Goal: Information Seeking & Learning: Learn about a topic

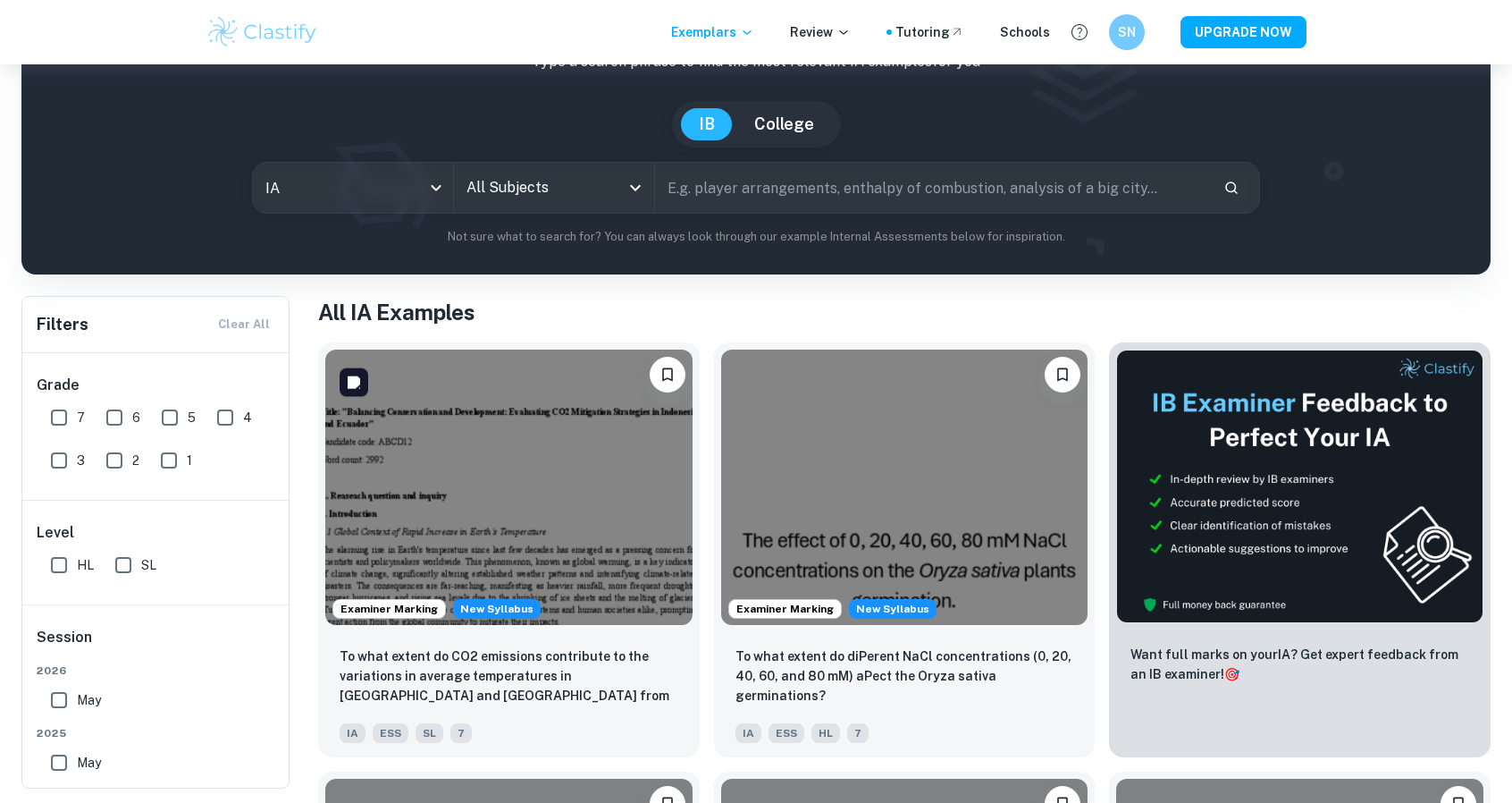
scroll to position [128, 0]
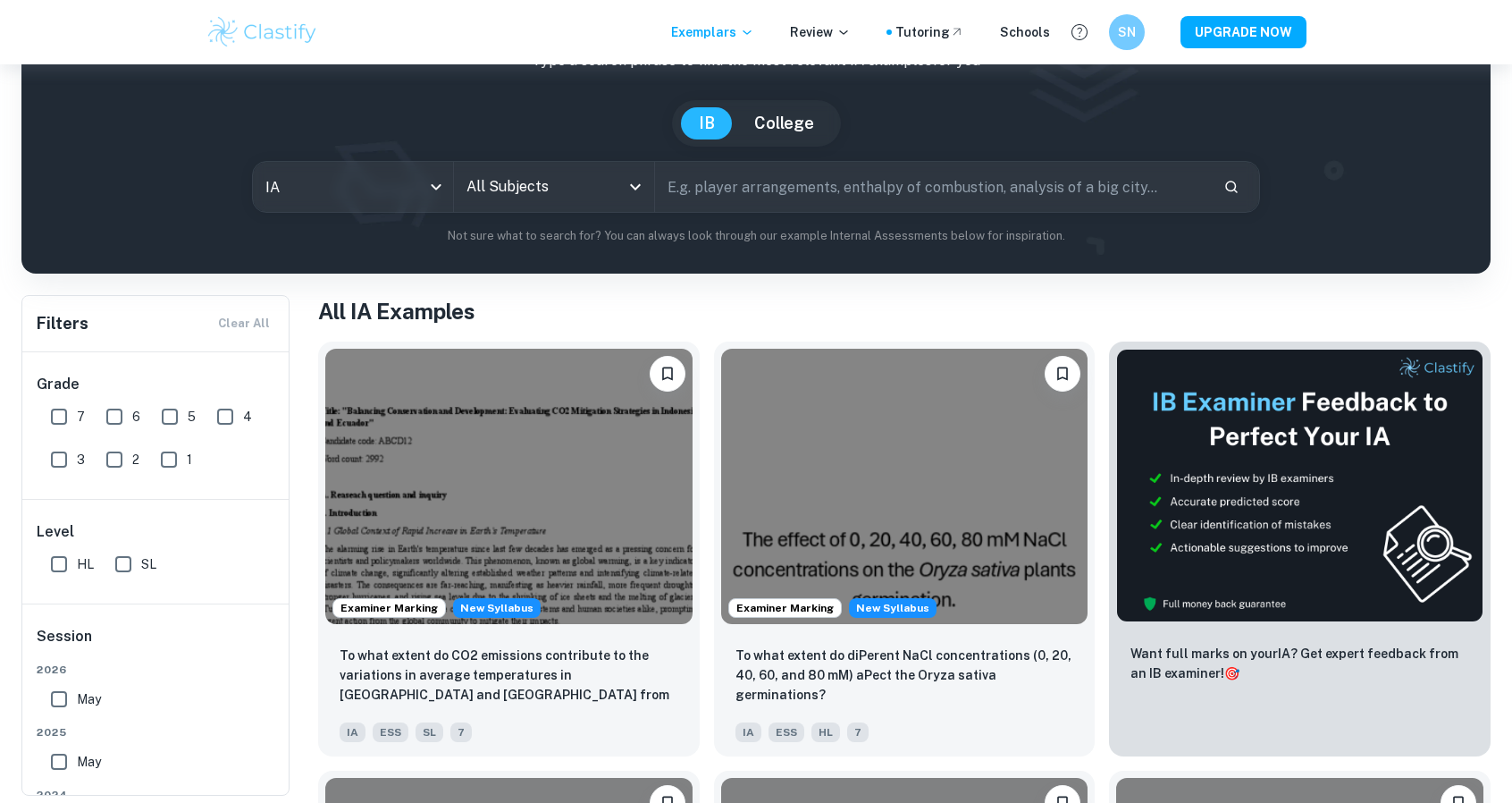
click at [66, 413] on input "7" at bounding box center [59, 416] width 36 height 36
checkbox input "true"
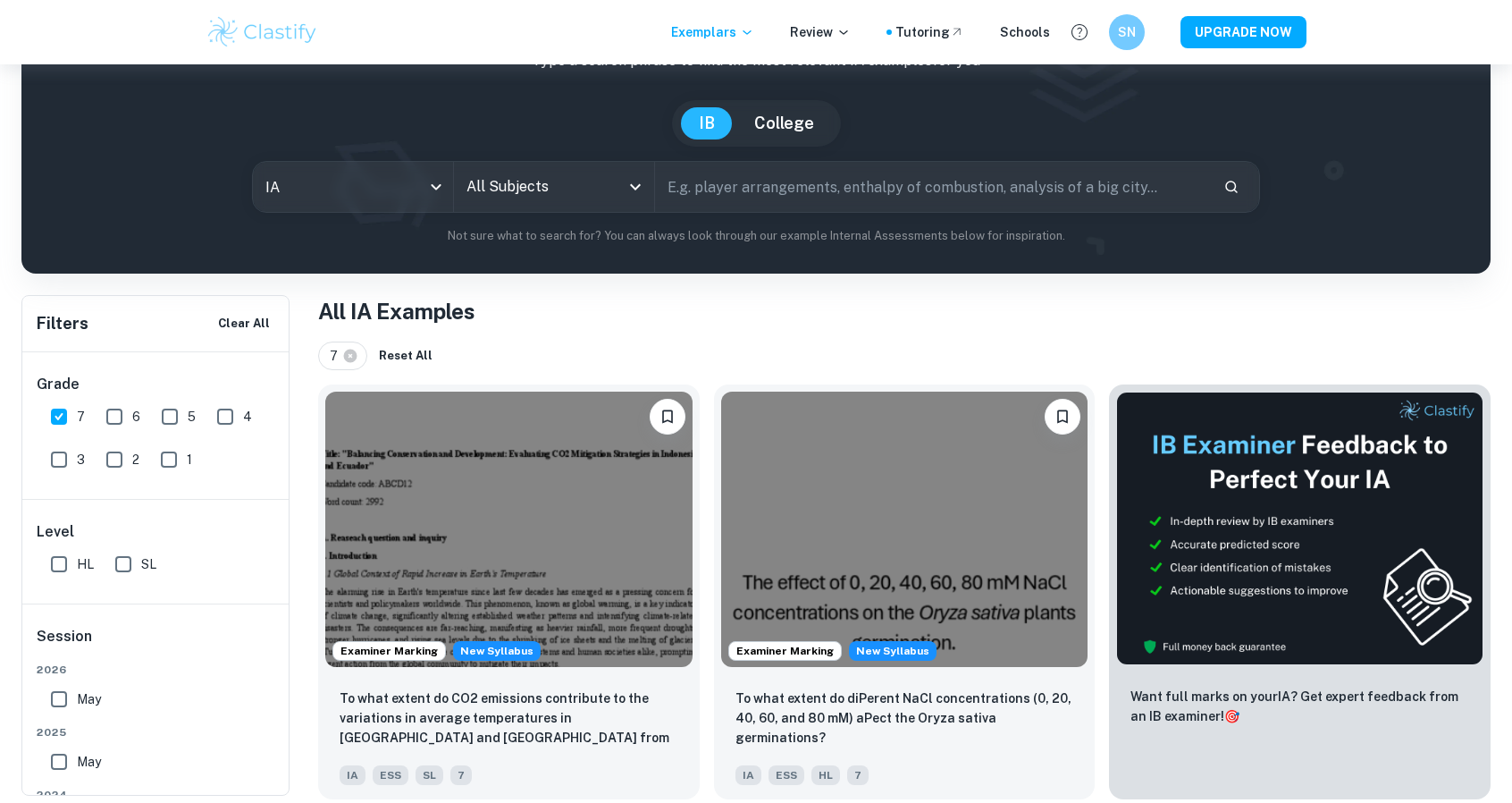
click at [61, 560] on input "HL" at bounding box center [59, 564] width 36 height 36
checkbox input "true"
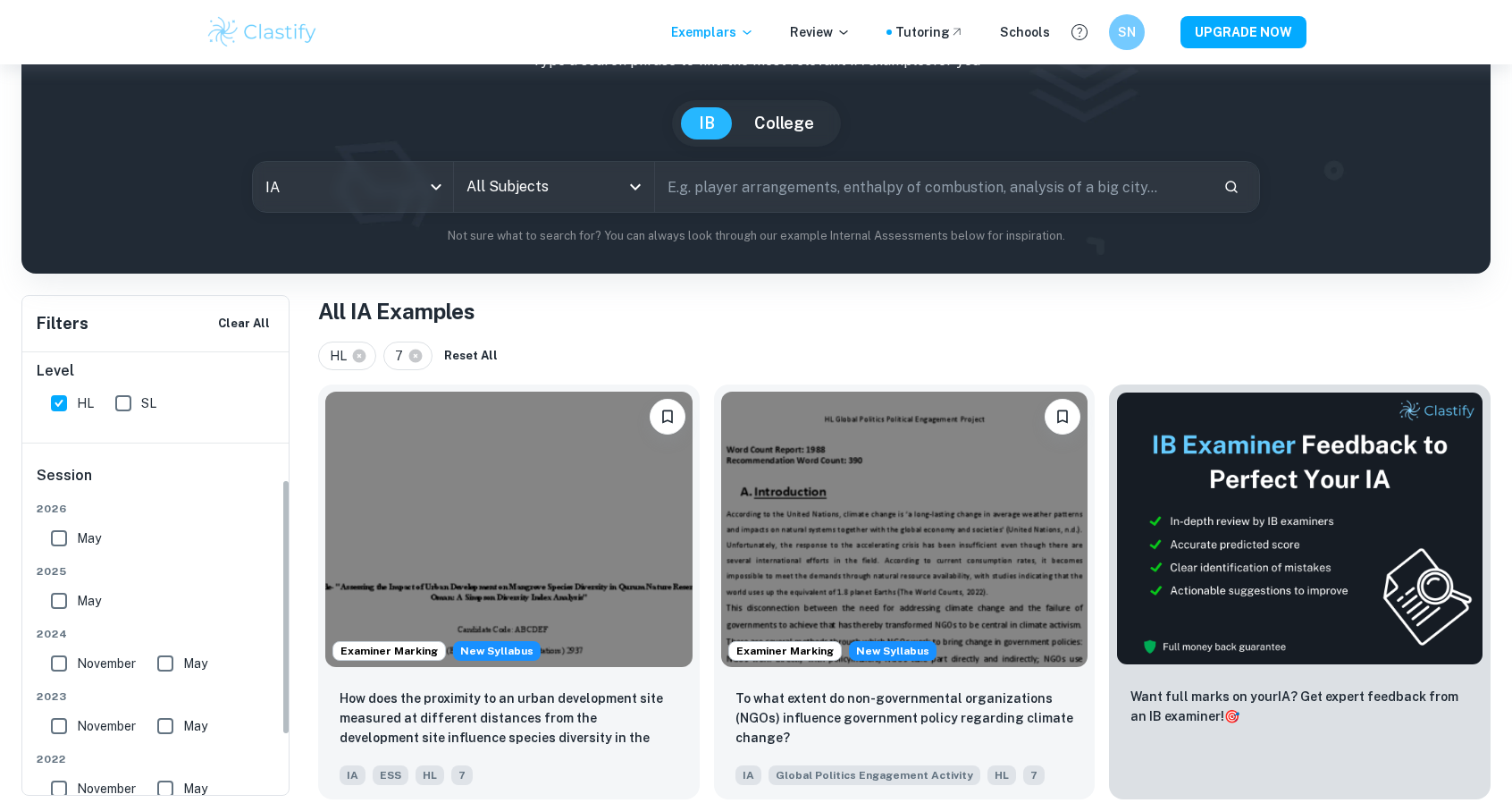
scroll to position [251, 0]
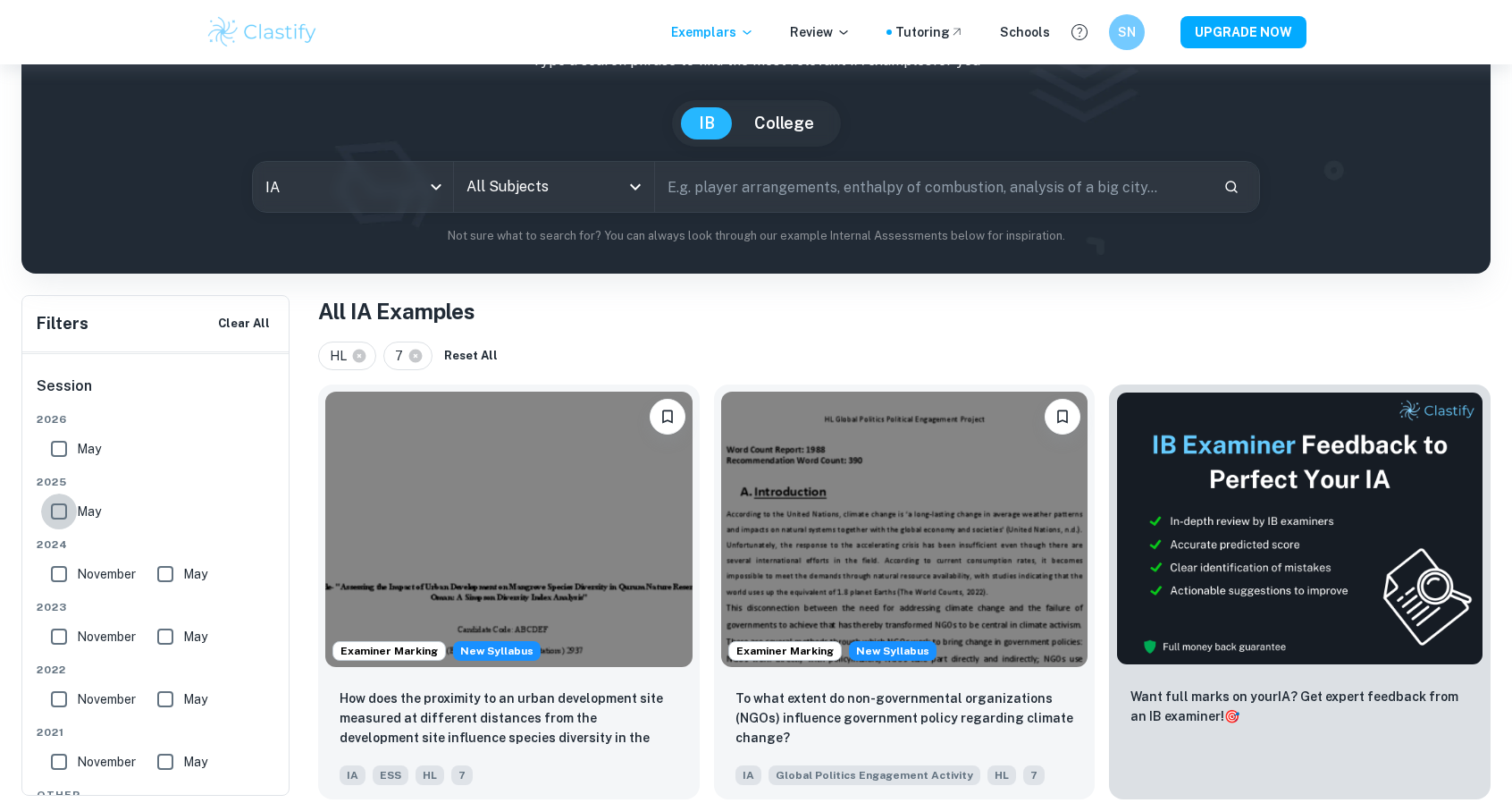
click at [76, 517] on input "May" at bounding box center [59, 511] width 36 height 36
checkbox input "true"
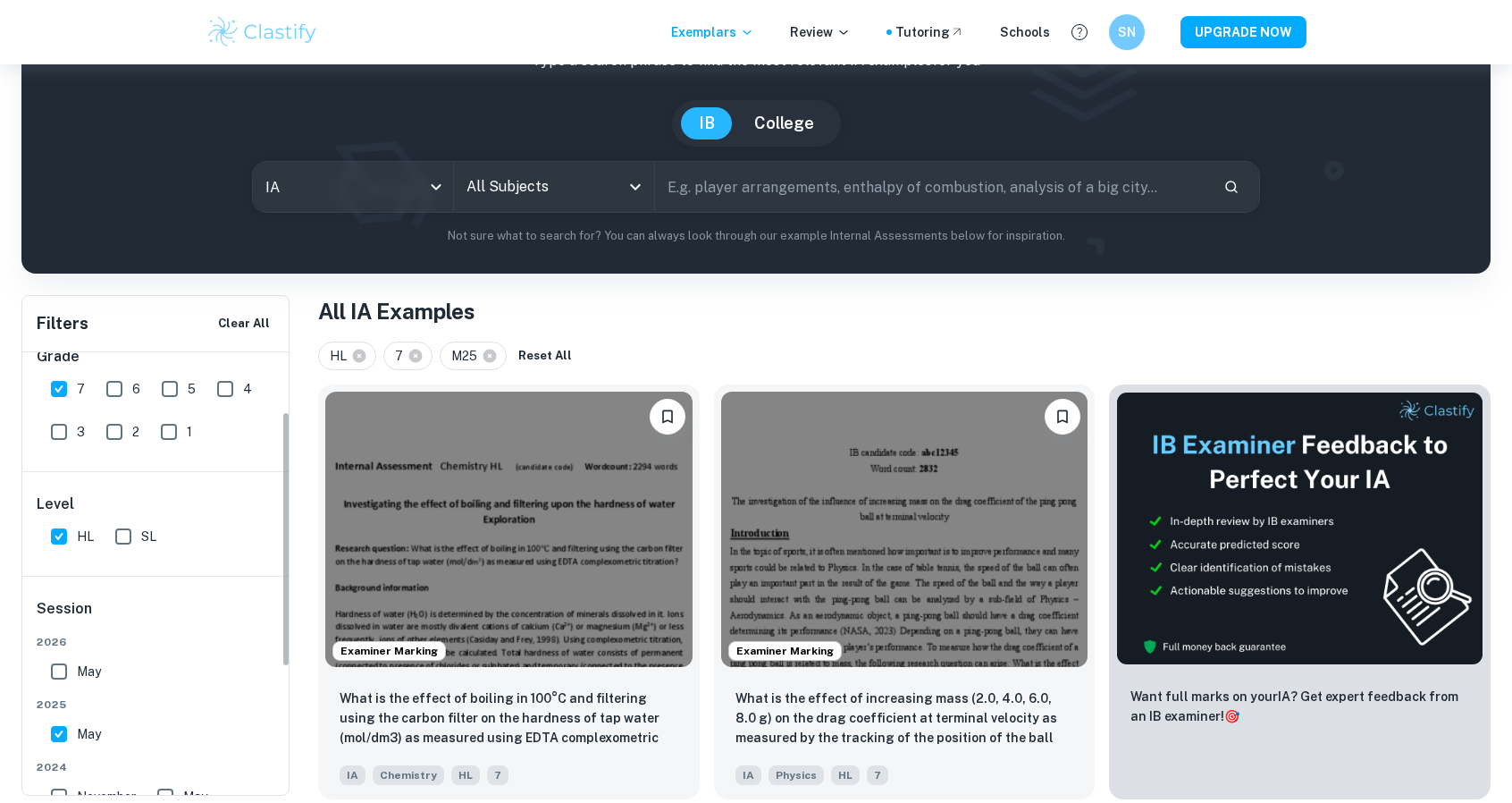
scroll to position [0, 0]
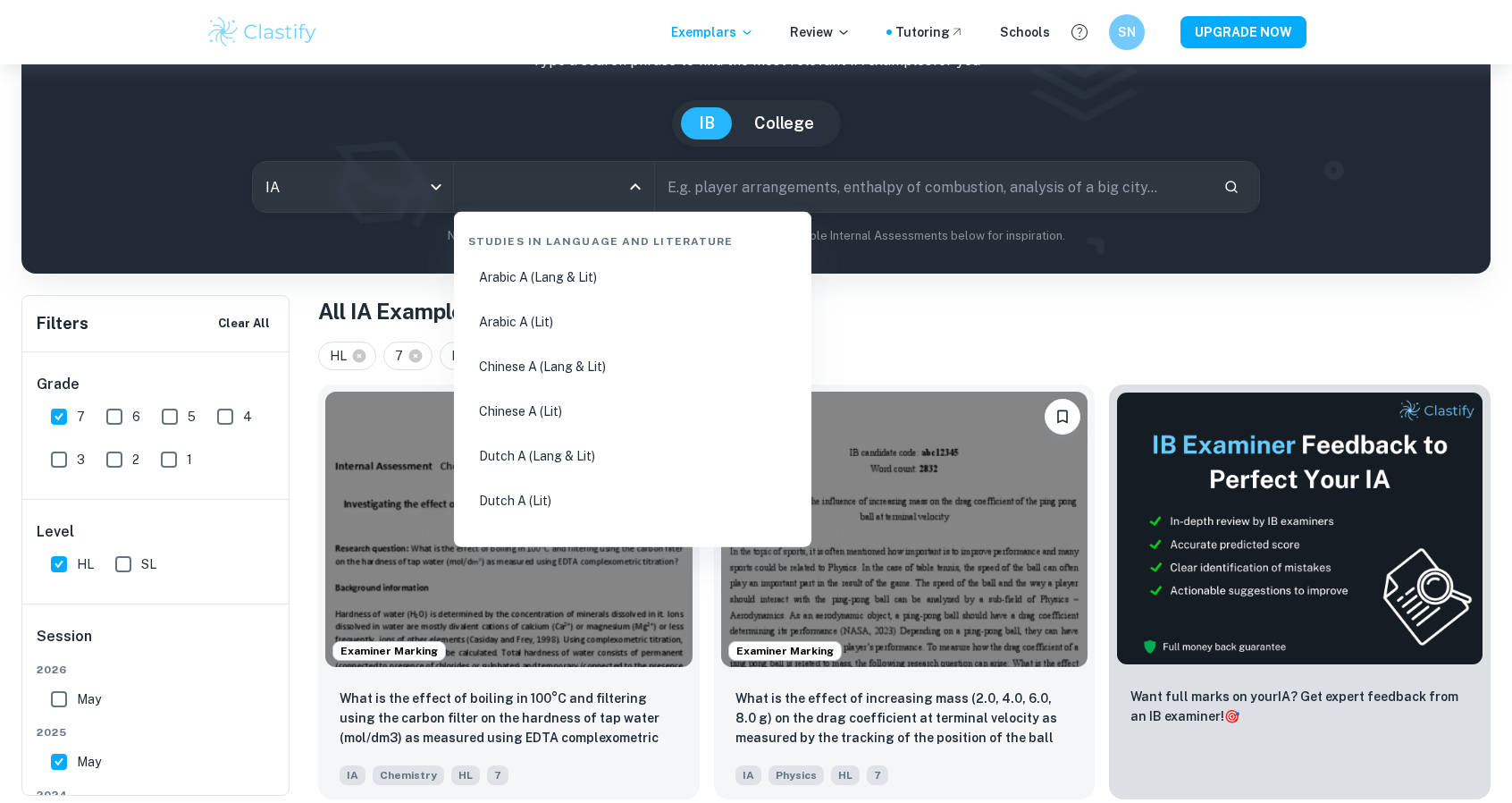
click at [555, 185] on input "All Subjects" at bounding box center [540, 186] width 157 height 34
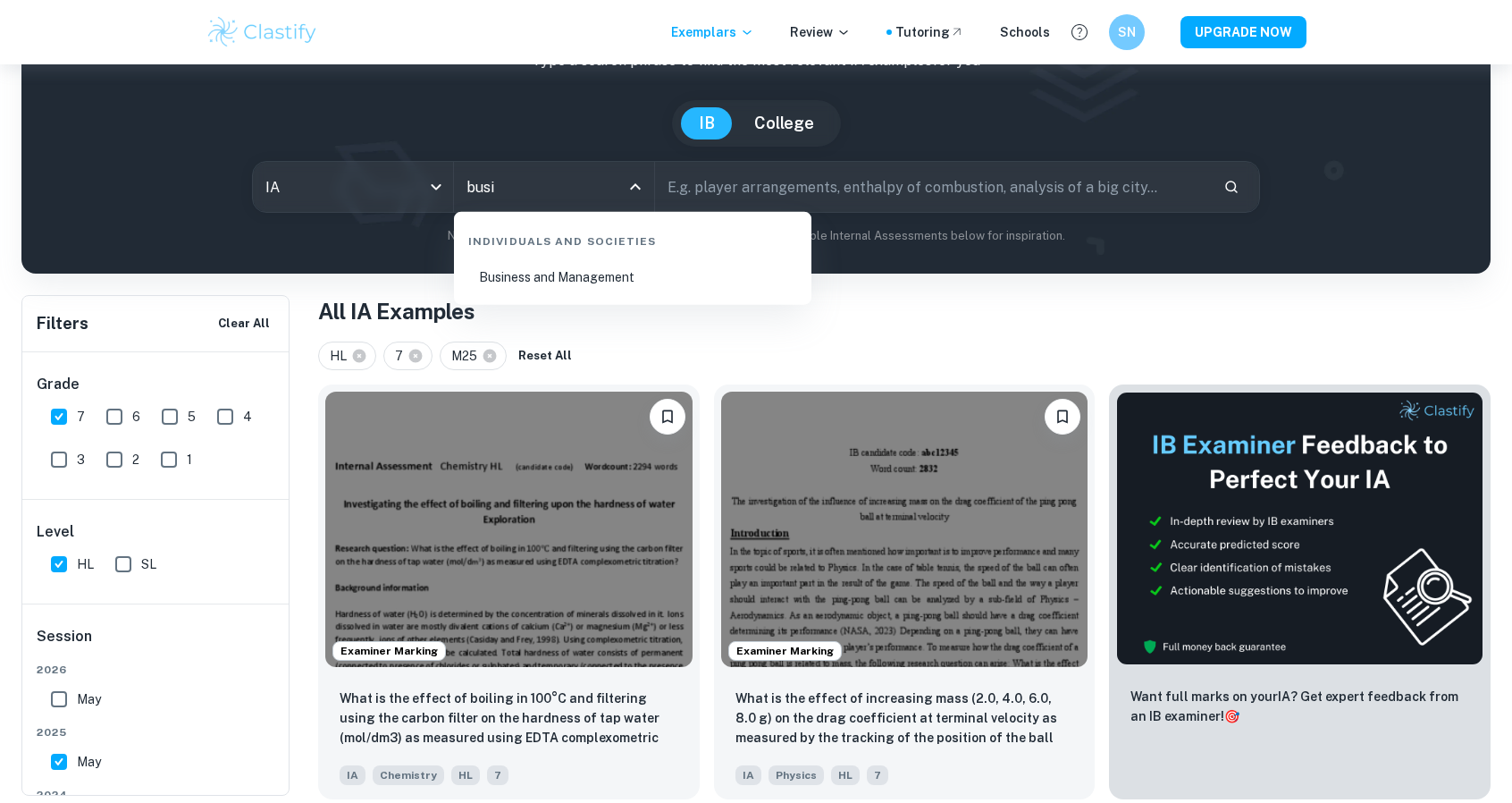
type input "busin"
click at [583, 267] on li "Business and Management" at bounding box center [632, 277] width 343 height 41
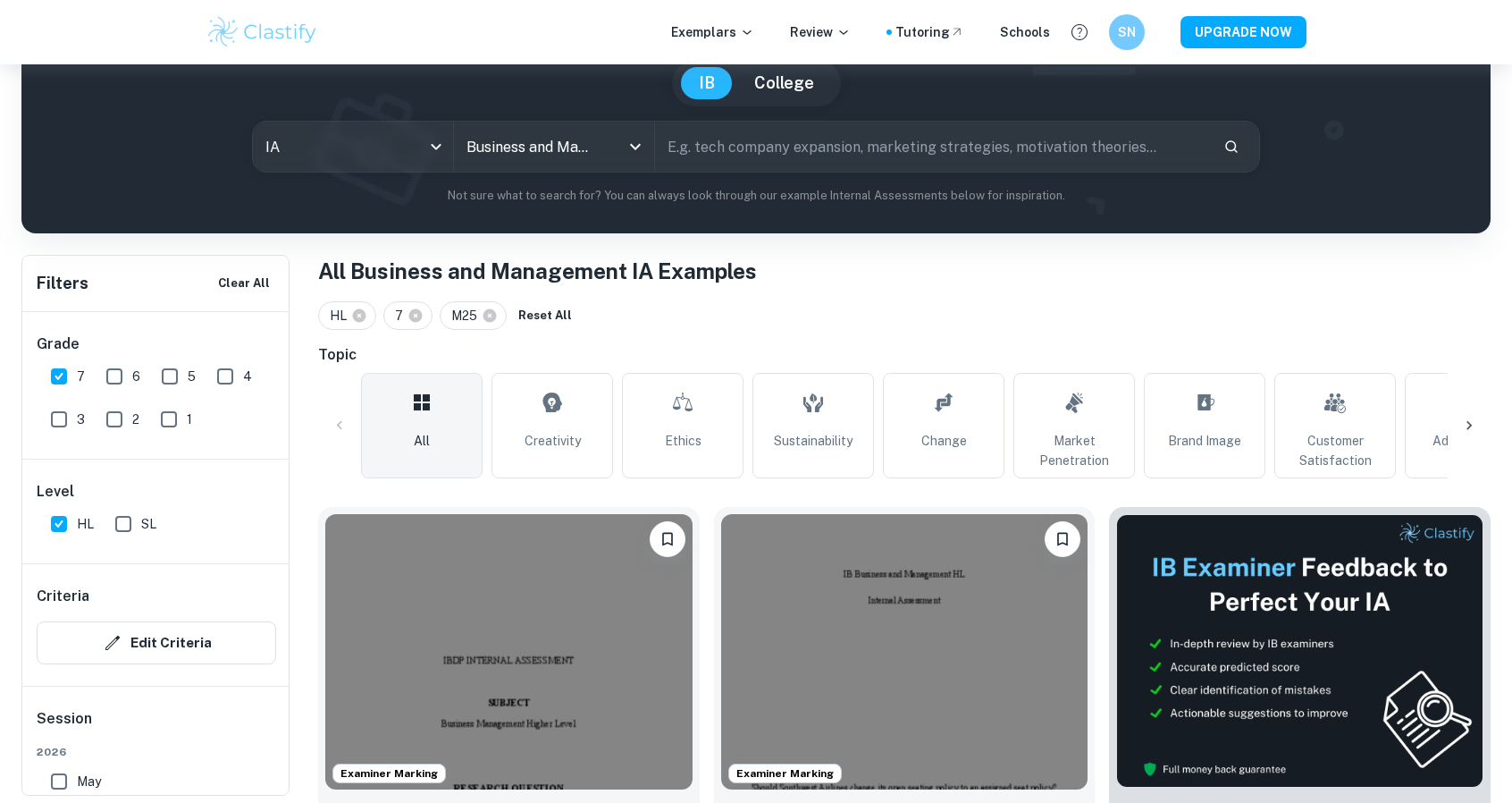
scroll to position [252, 0]
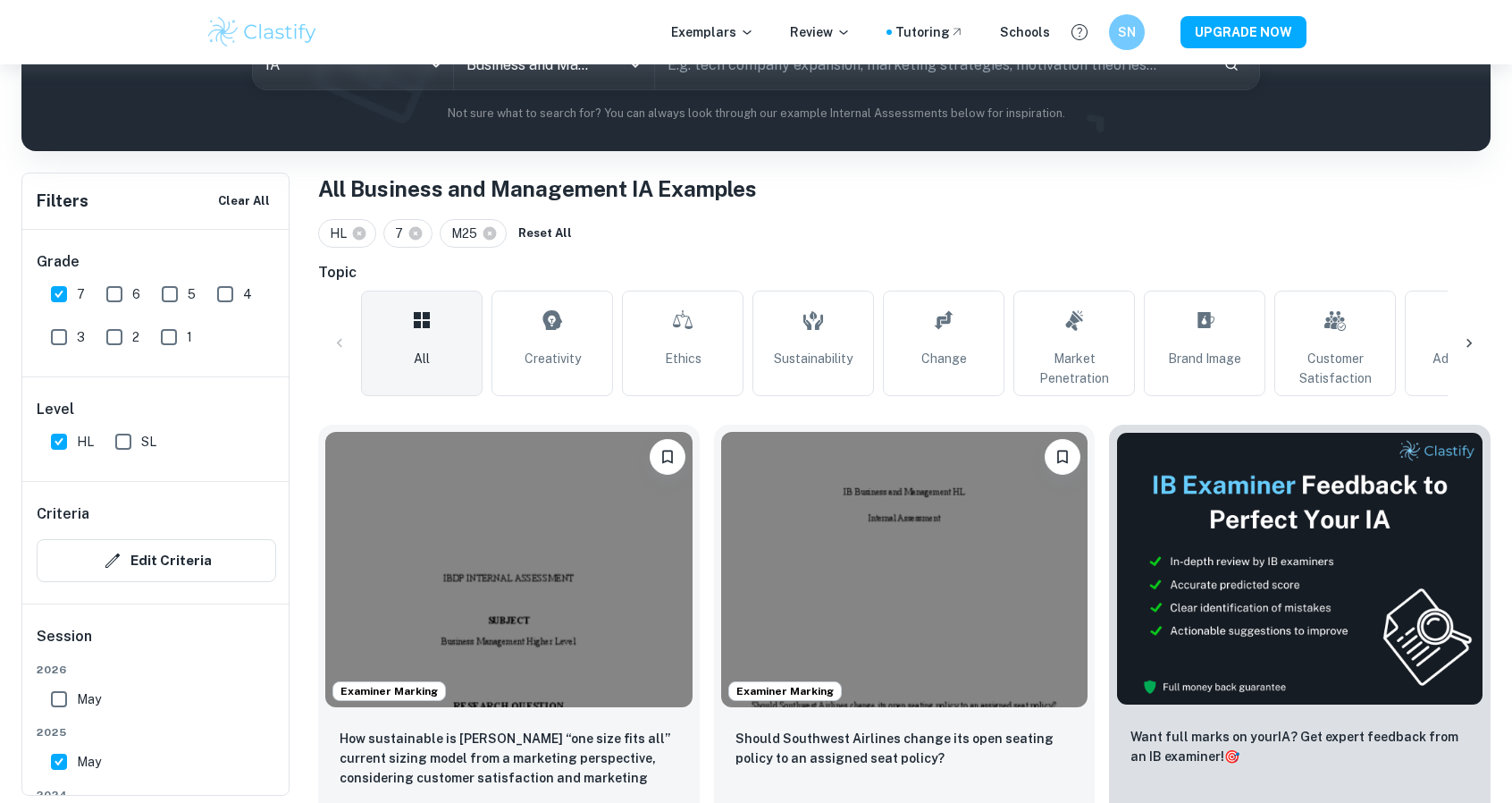
click at [1462, 328] on div at bounding box center [1469, 342] width 42 height 42
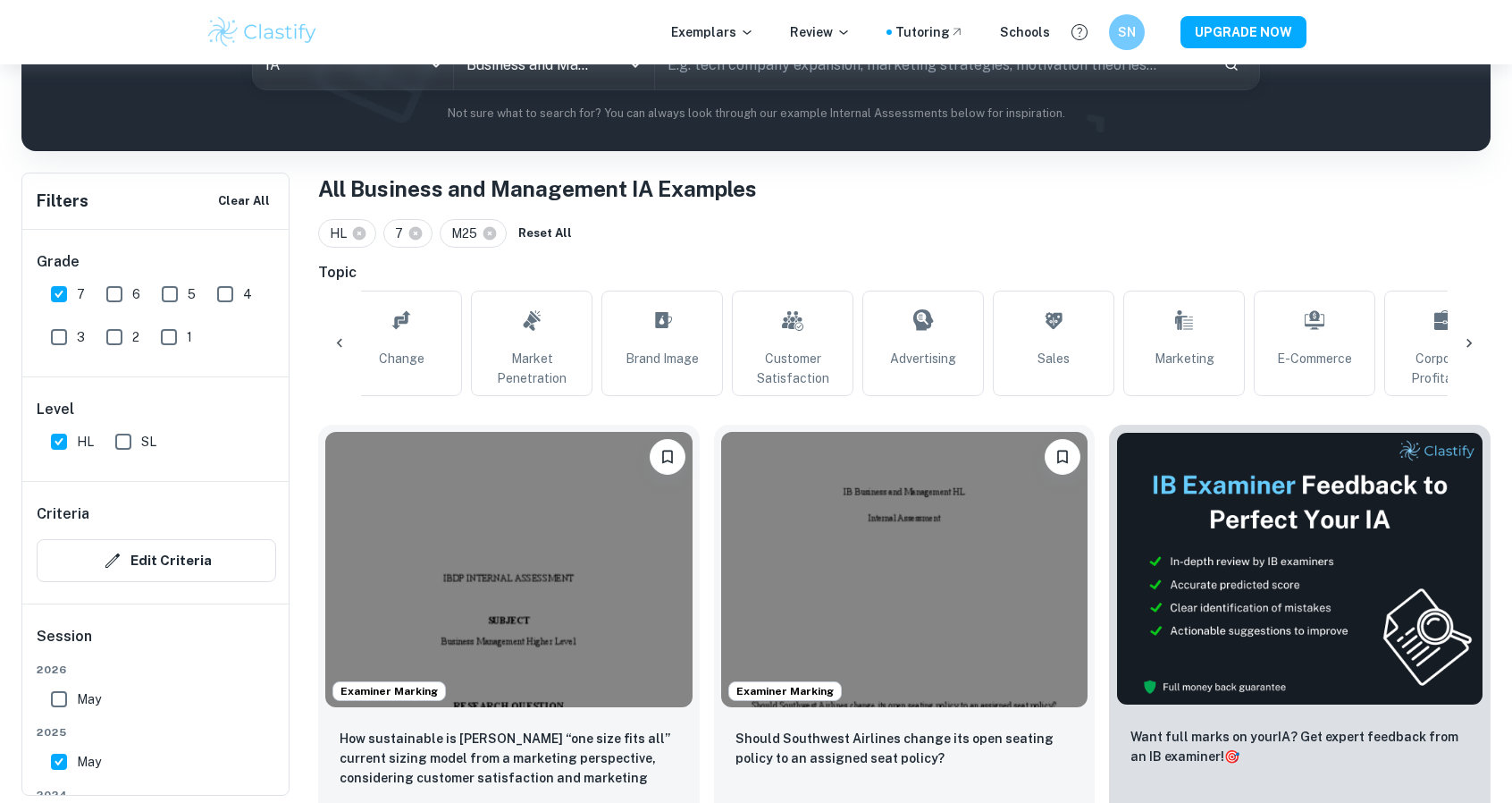
scroll to position [0, 1086]
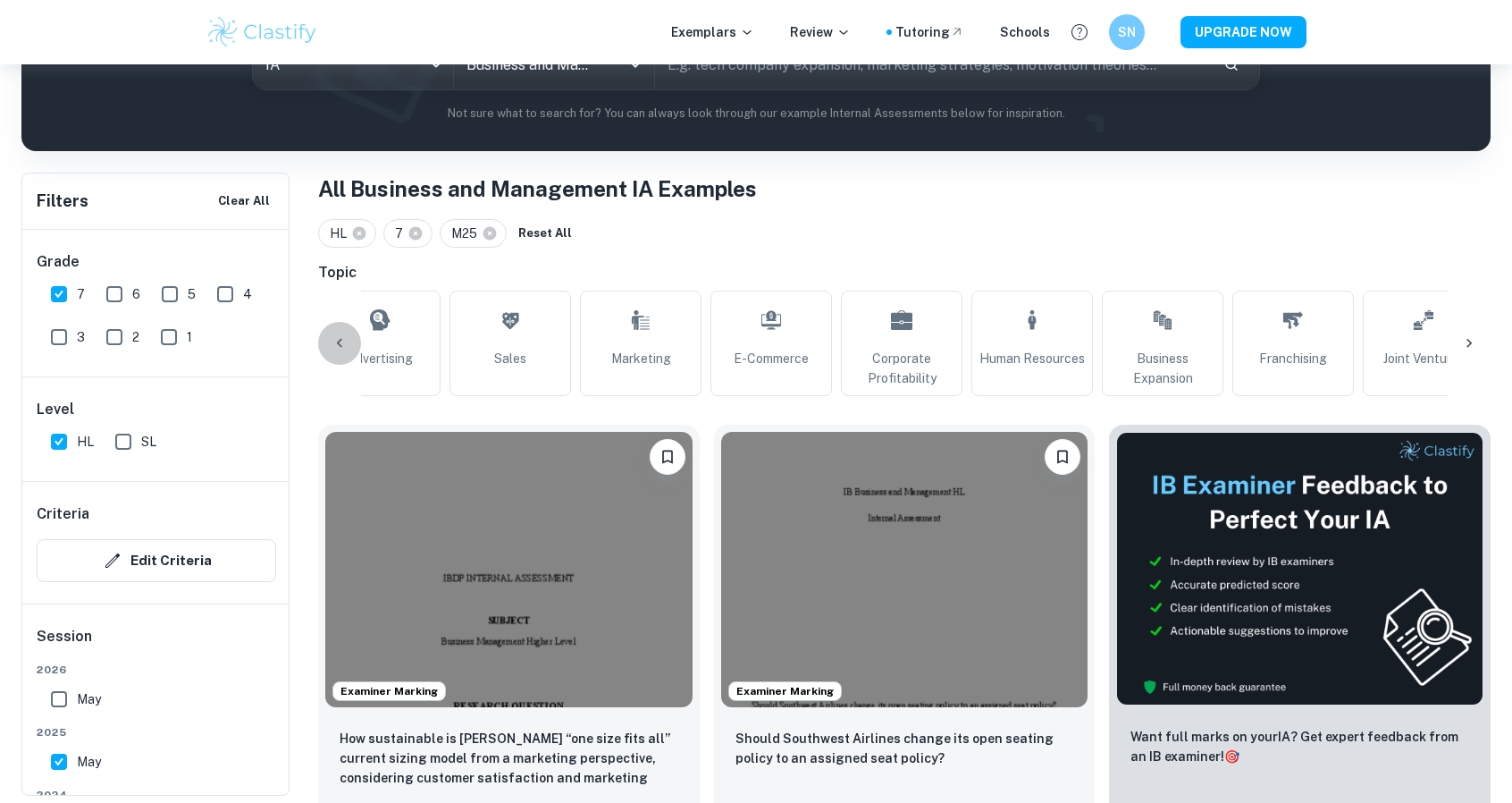
click at [339, 339] on icon at bounding box center [339, 342] width 5 height 9
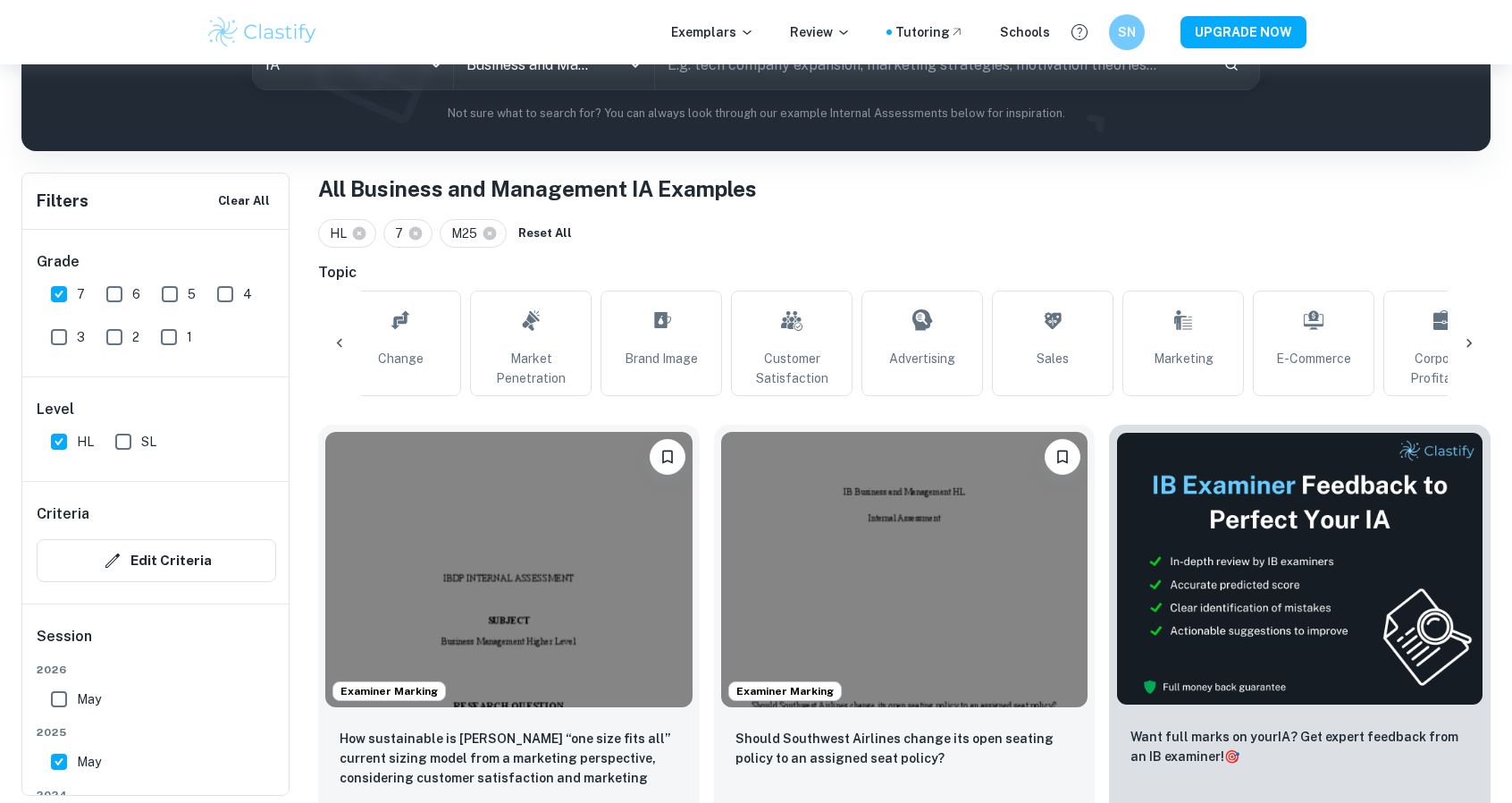
scroll to position [0, 0]
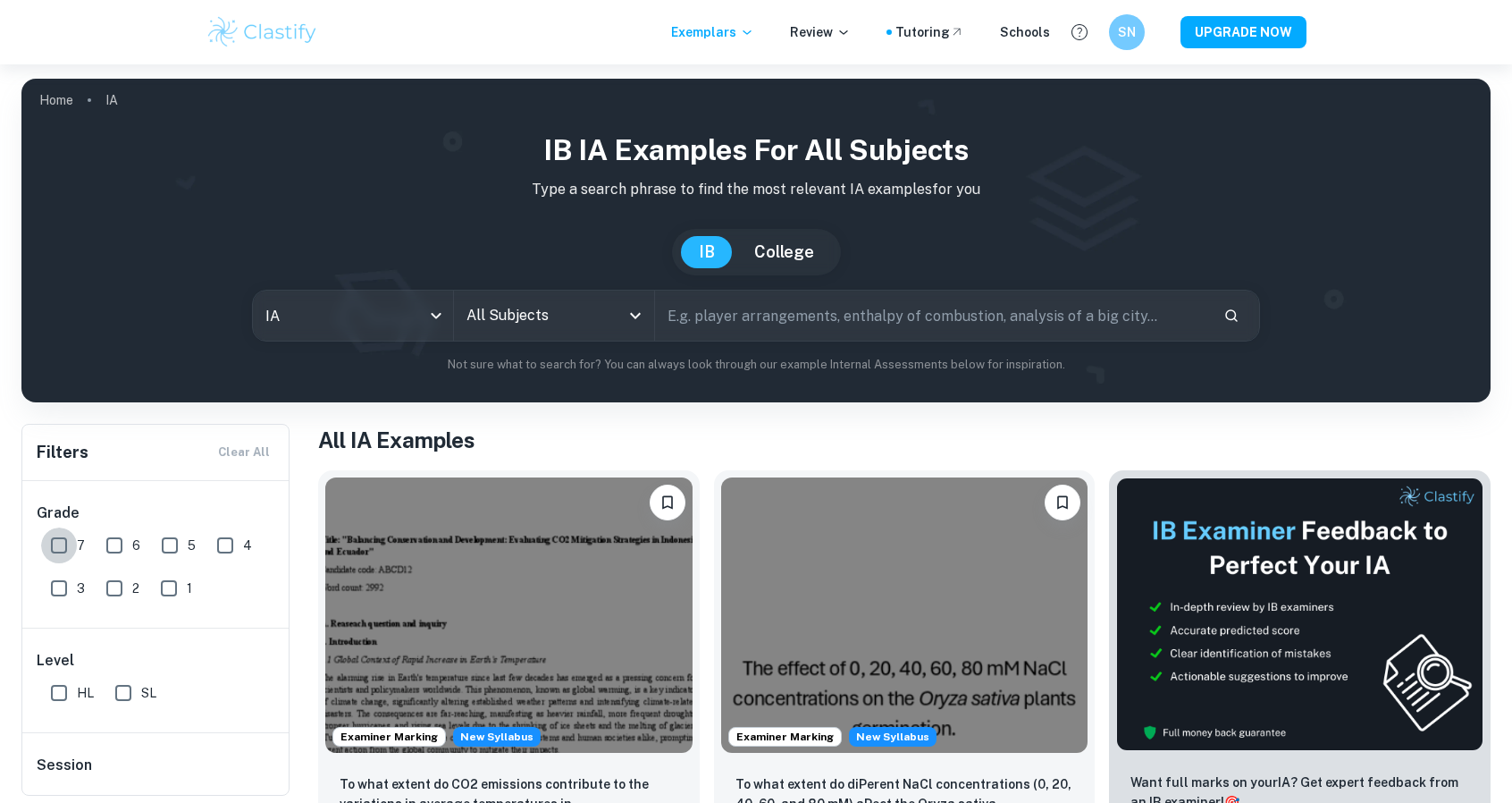
click at [73, 548] on input "7" at bounding box center [59, 545] width 36 height 36
checkbox input "true"
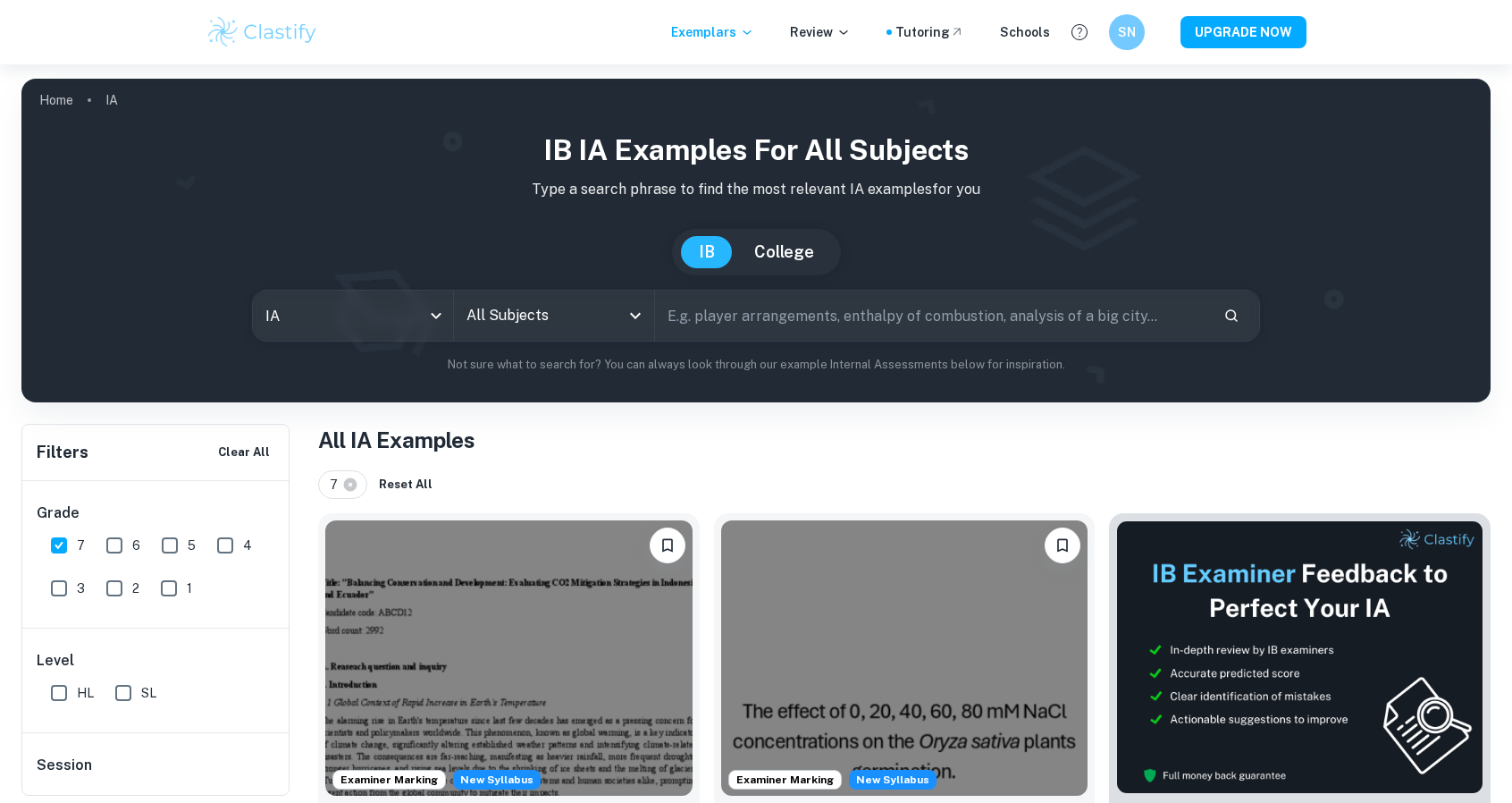
click at [588, 328] on input "All Subjects" at bounding box center [540, 316] width 157 height 34
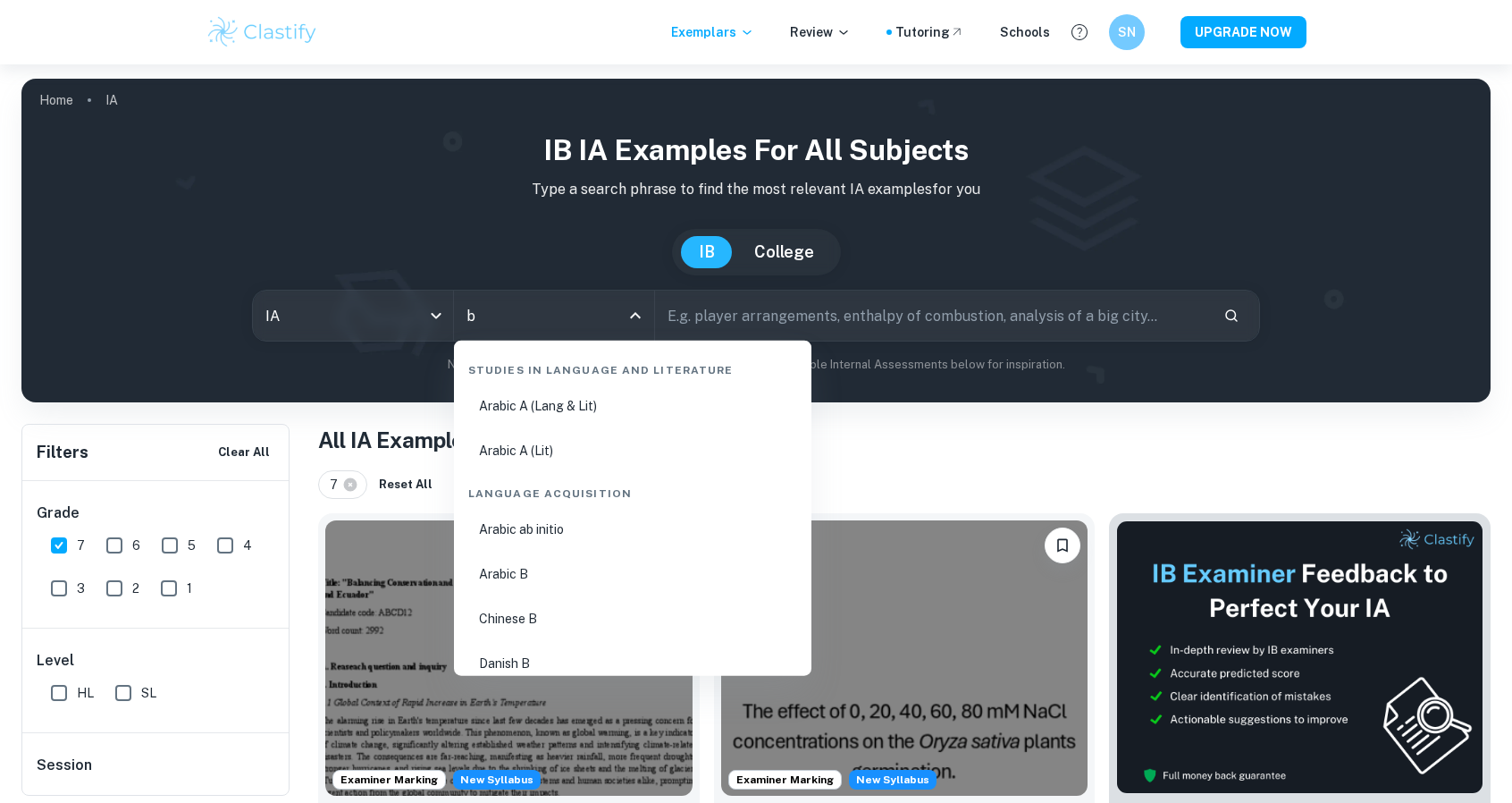
type input "bu"
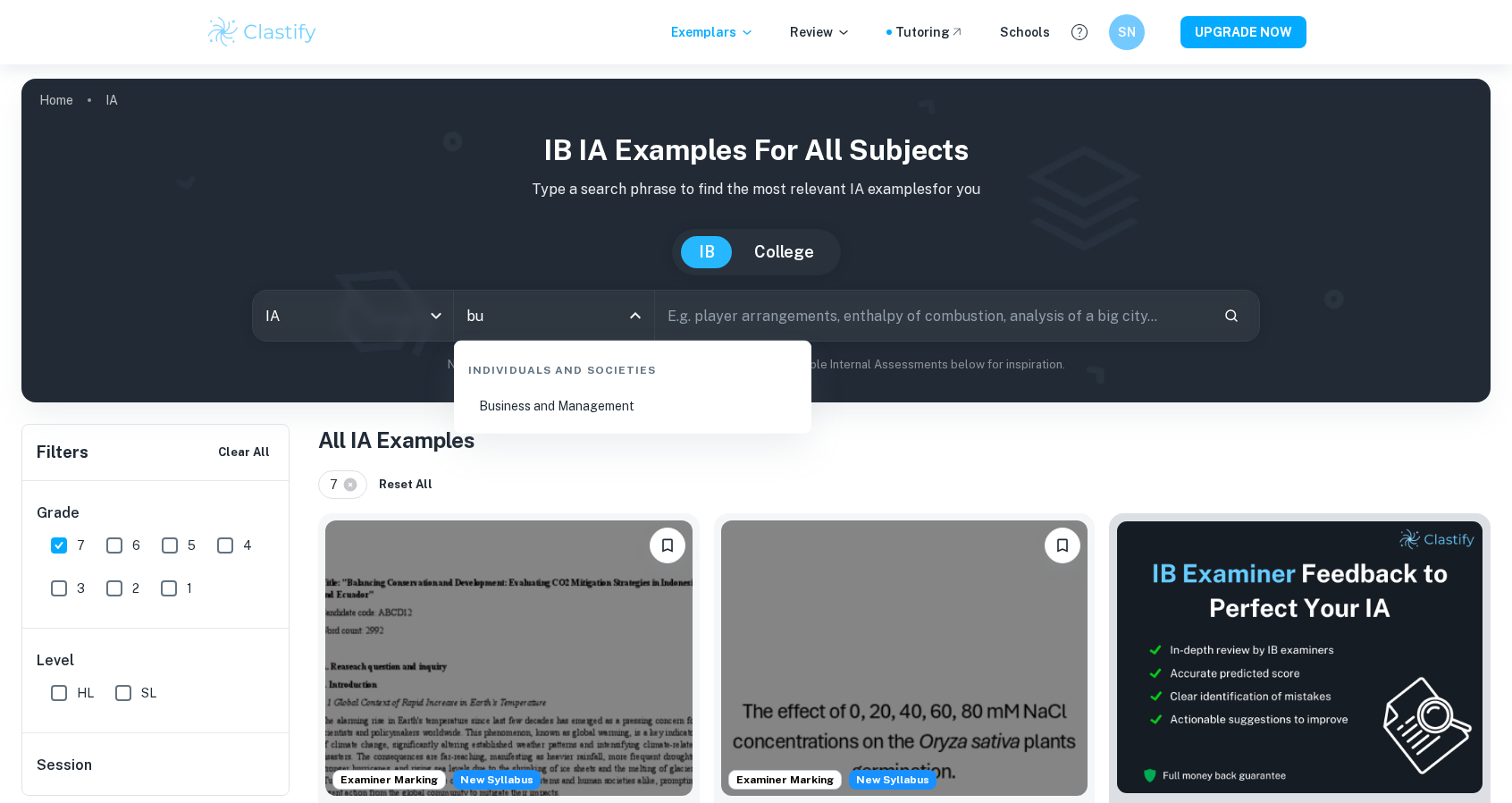
click at [537, 417] on li "Business and Management" at bounding box center [632, 405] width 343 height 41
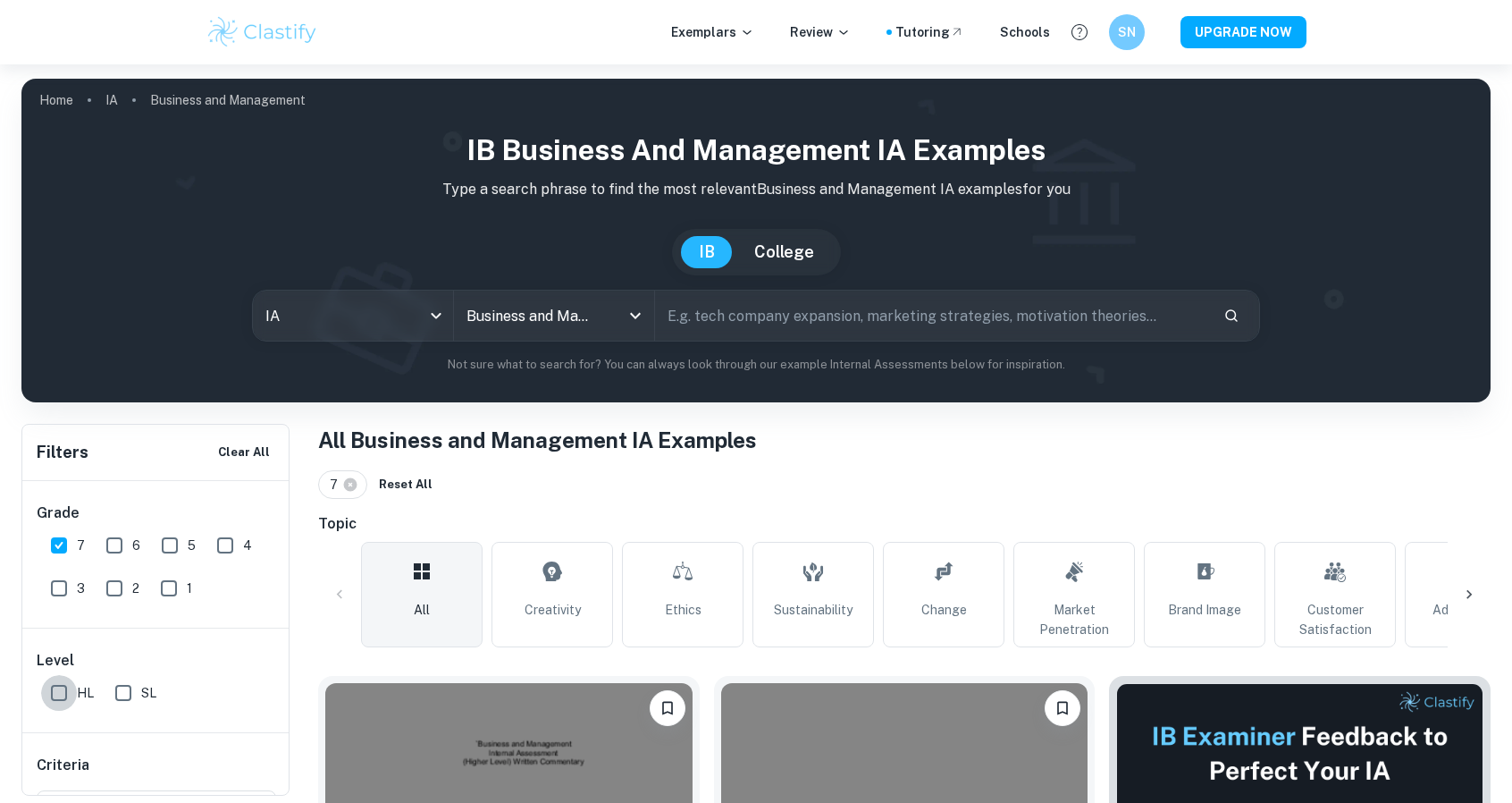
click at [58, 689] on input "HL" at bounding box center [59, 693] width 36 height 36
checkbox input "true"
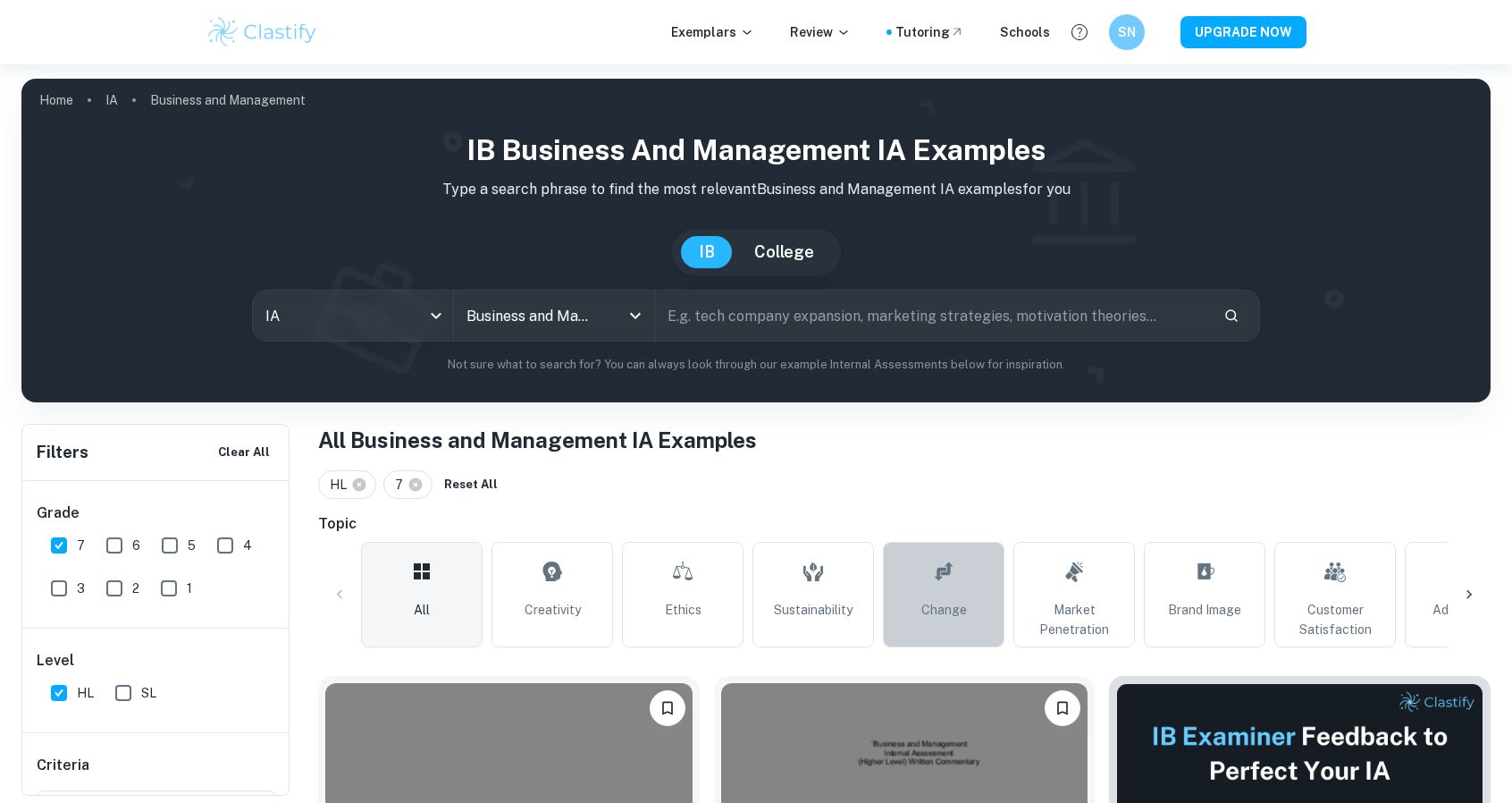
click at [951, 592] on icon at bounding box center [944, 570] width 22 height 42
type input "Change"
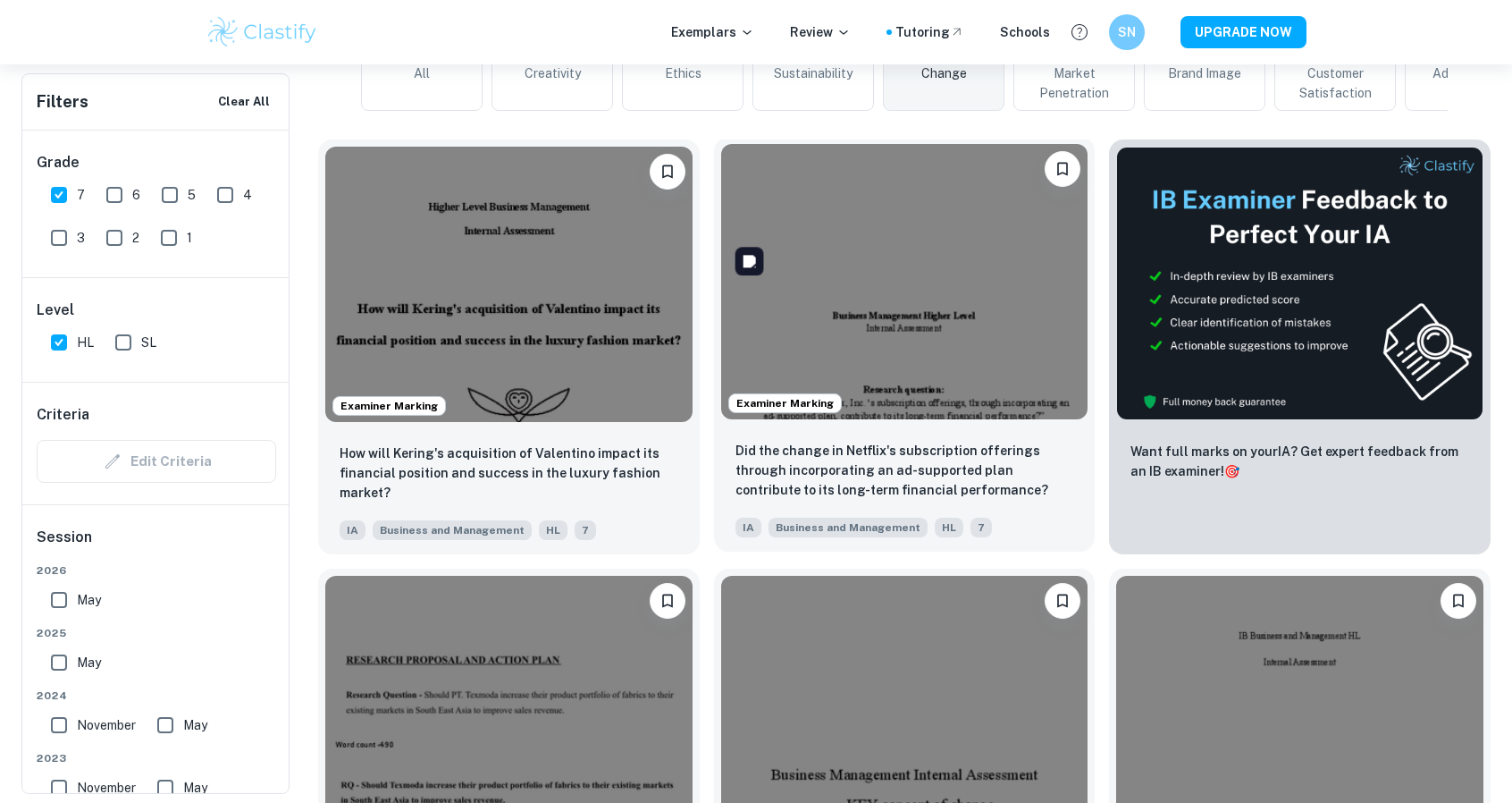
scroll to position [357, 0]
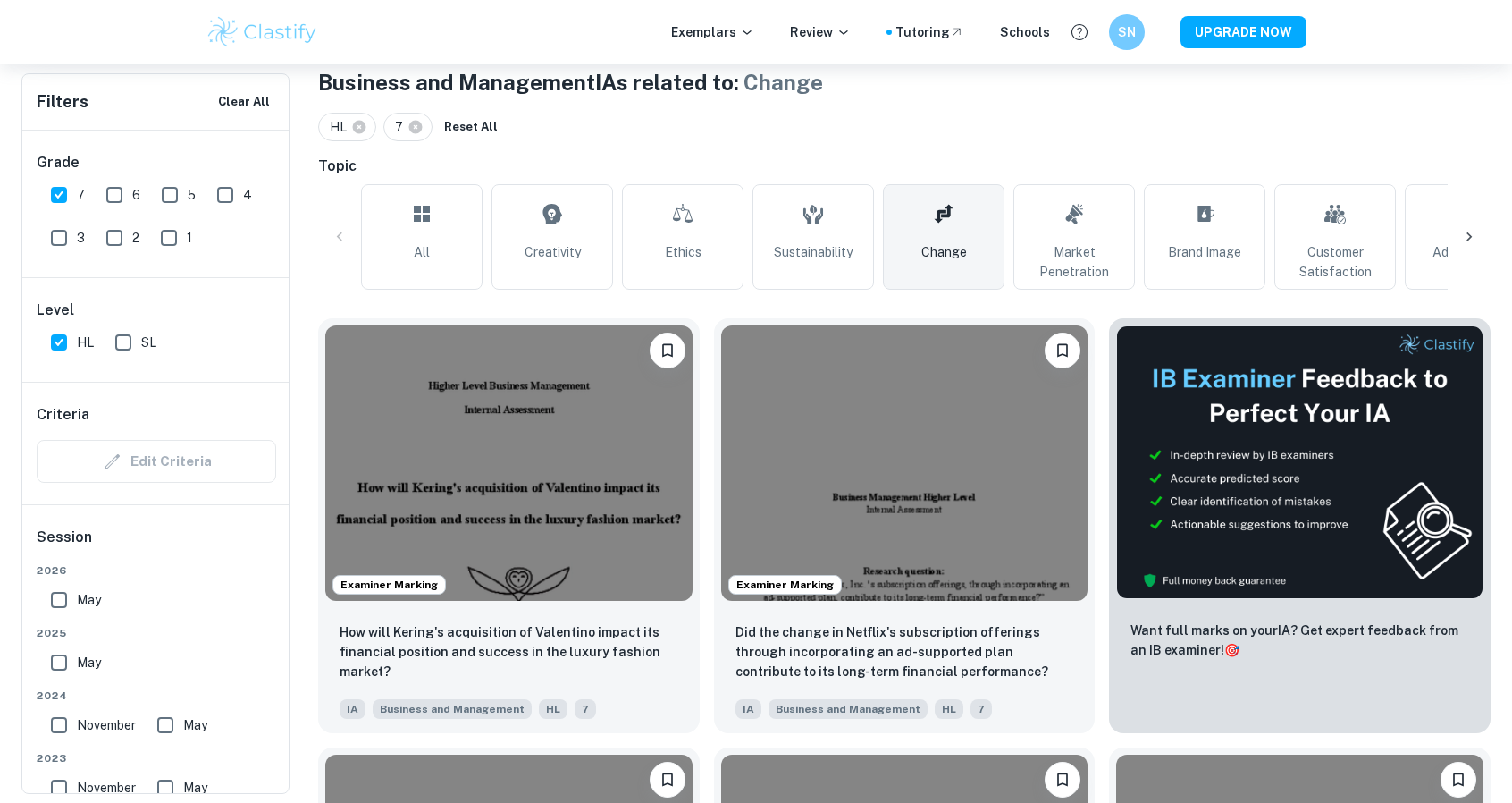
click at [1471, 232] on icon at bounding box center [1469, 237] width 18 height 18
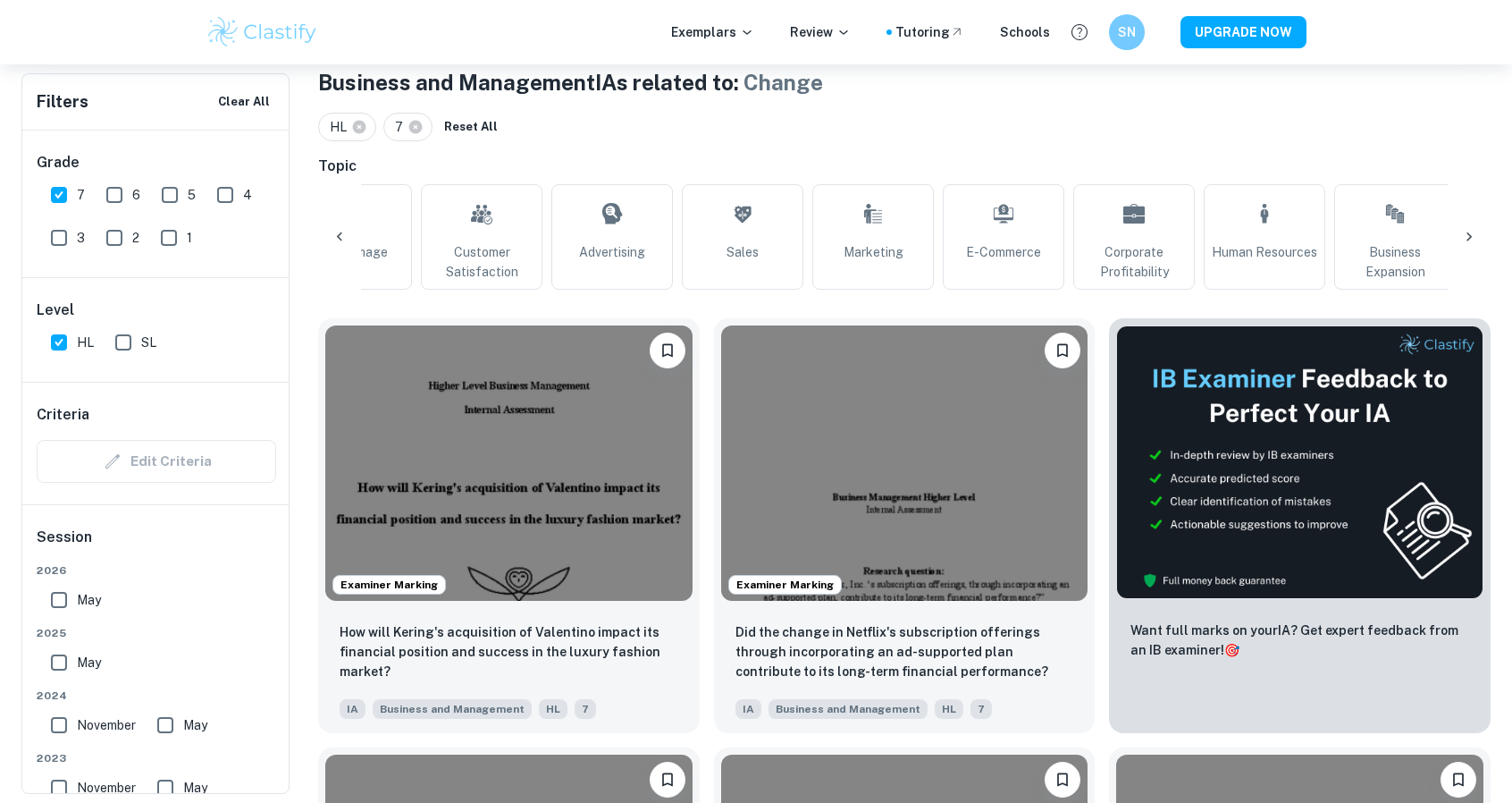
scroll to position [0, 1086]
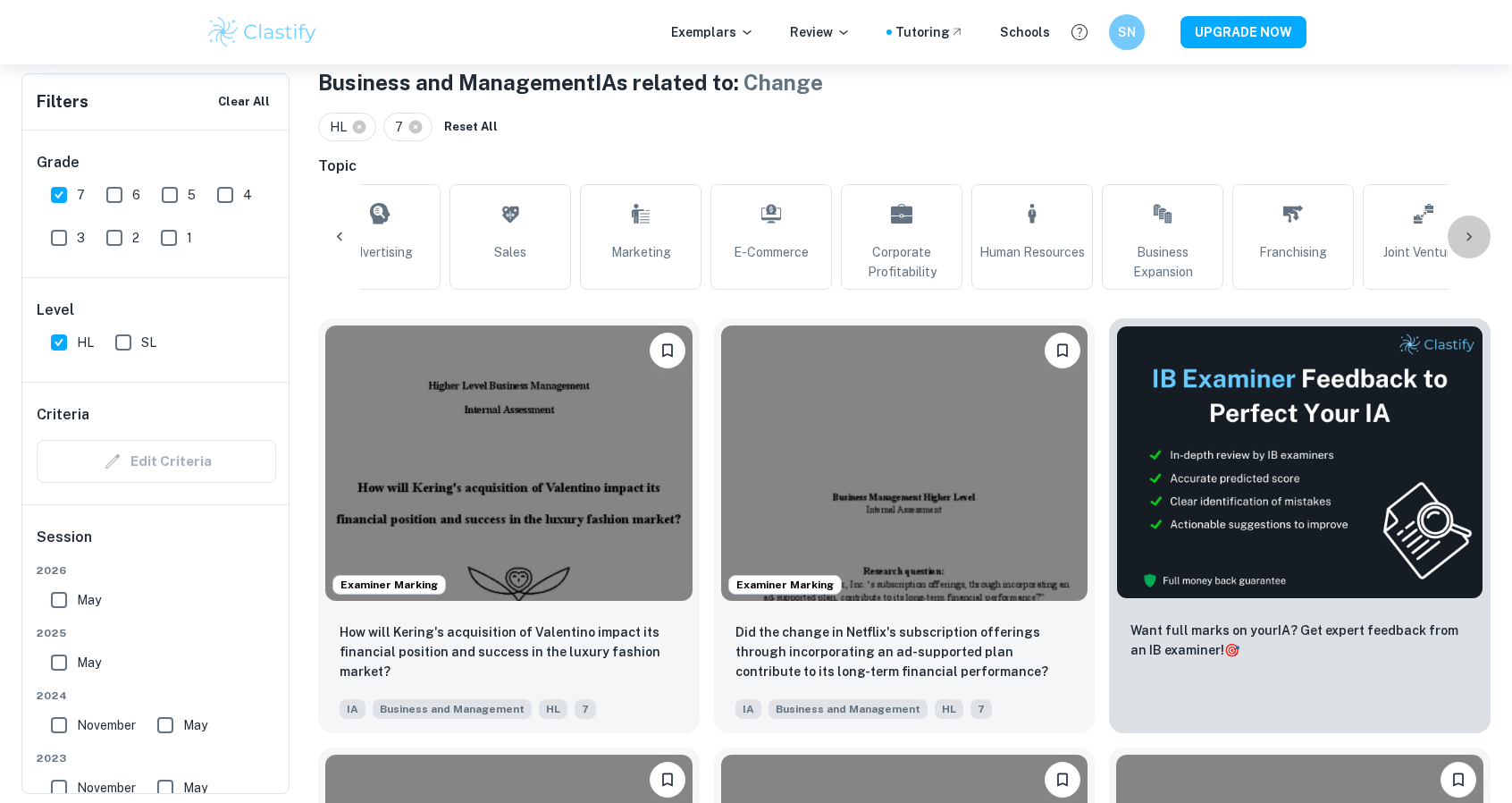
click at [1471, 232] on icon at bounding box center [1469, 237] width 18 height 18
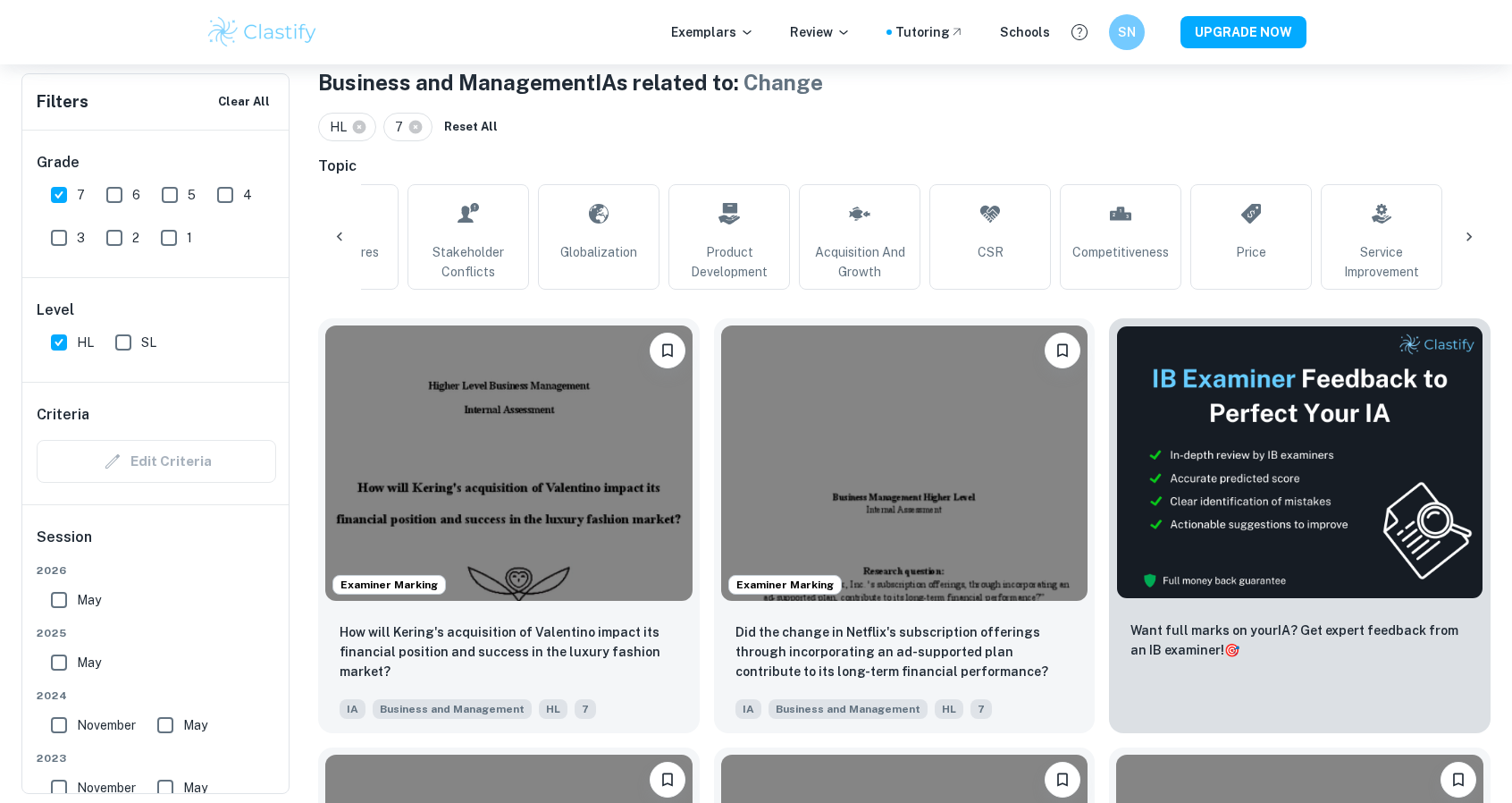
click at [1471, 232] on icon at bounding box center [1469, 237] width 18 height 18
